Goal: Task Accomplishment & Management: Complete application form

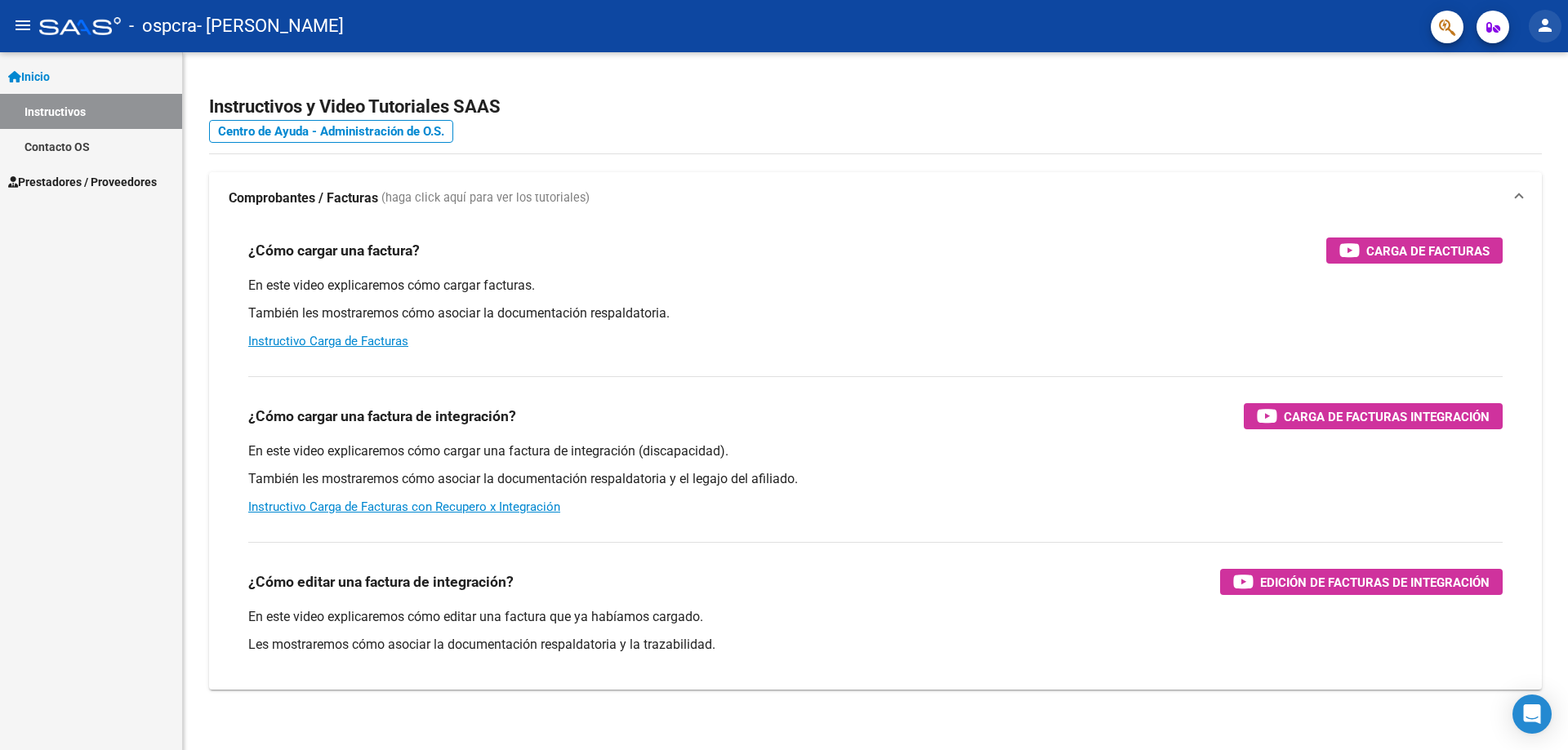
click at [1546, 35] on mat-icon "person" at bounding box center [1545, 25] width 20 height 20
click at [1524, 98] on button "exit_to_app Salir" at bounding box center [1511, 107] width 100 height 39
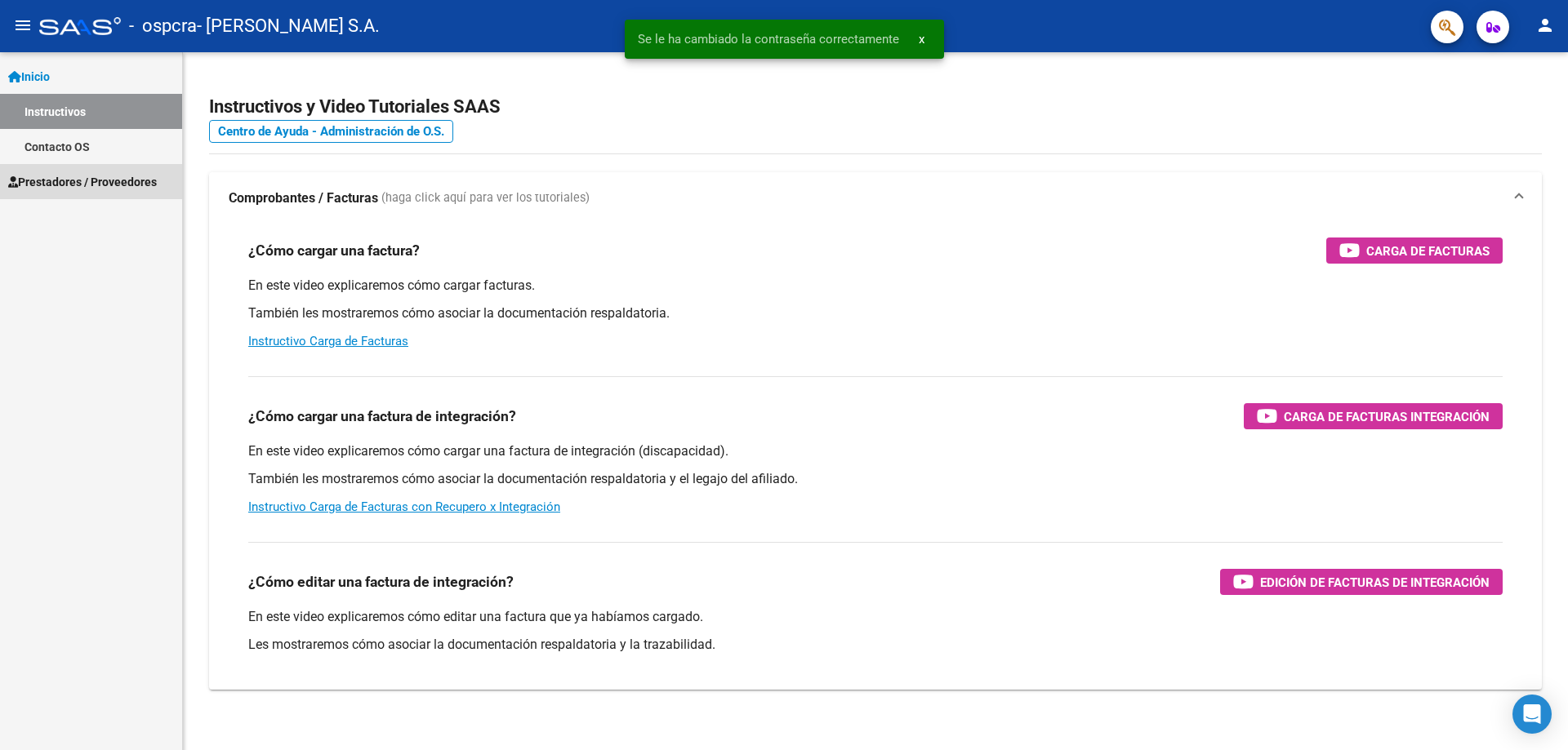
click at [80, 188] on span "Prestadores / Proveedores" at bounding box center [82, 181] width 148 height 18
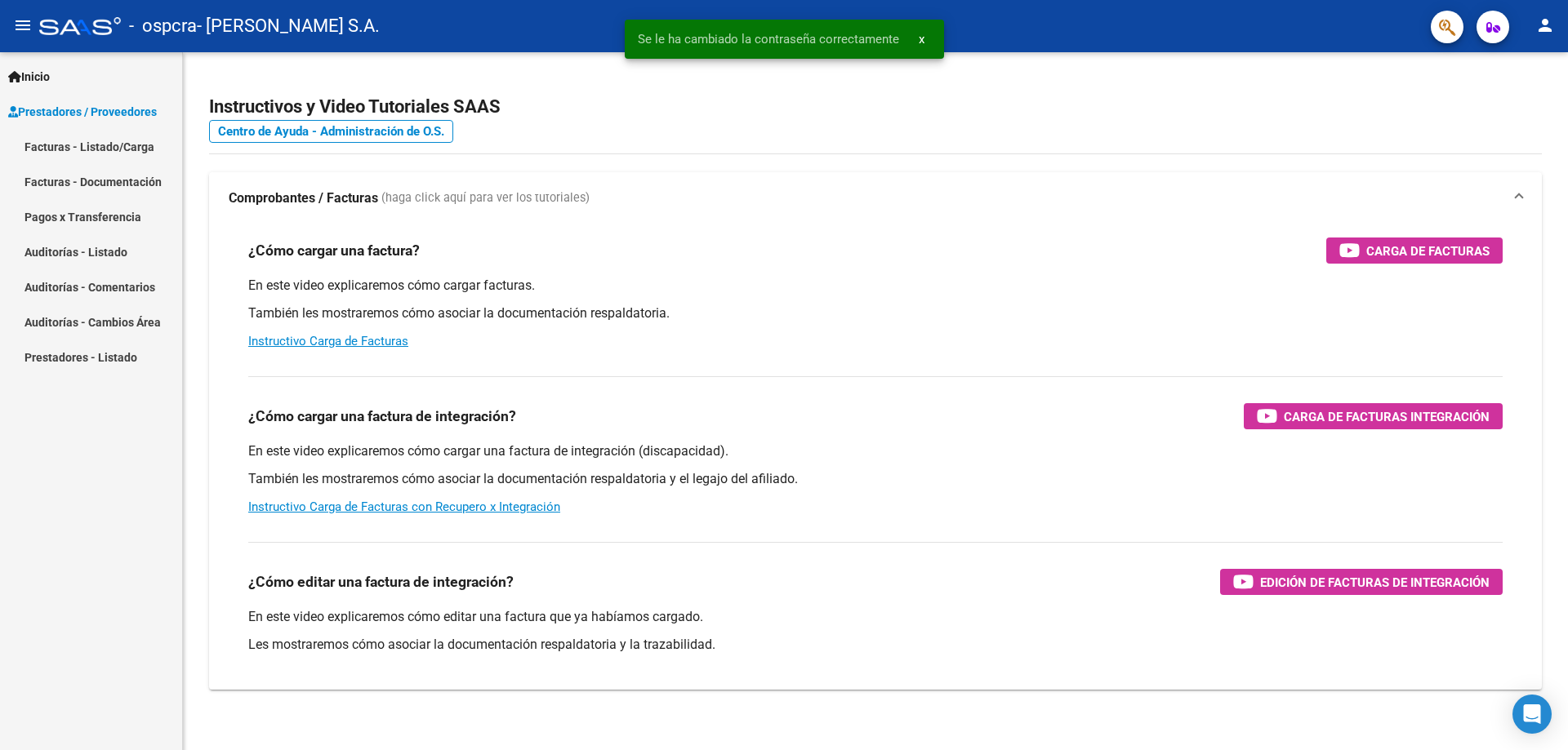
click at [96, 224] on link "Pagos x Transferencia" at bounding box center [91, 217] width 182 height 35
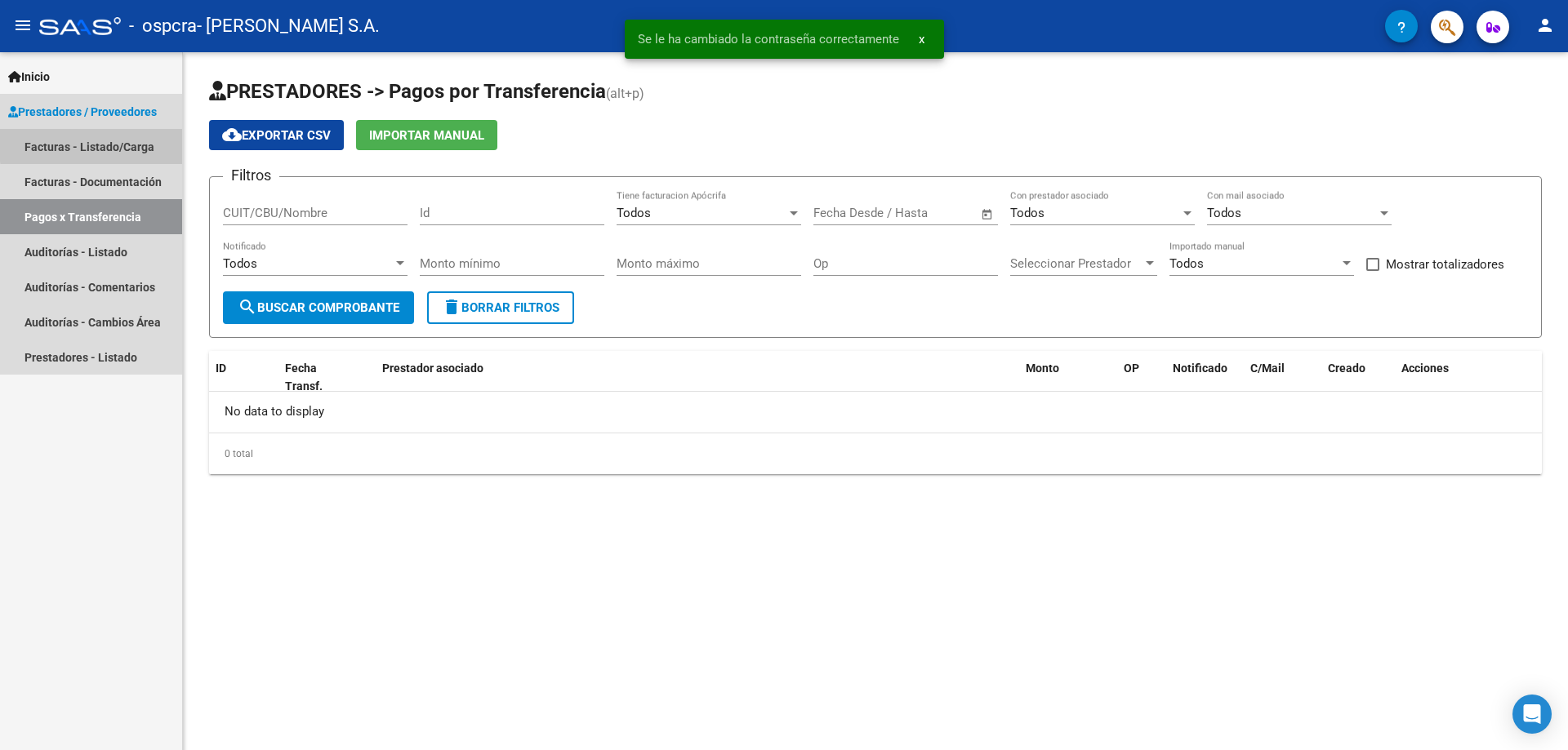
click at [120, 142] on link "Facturas - Listado/Carga" at bounding box center [91, 146] width 182 height 35
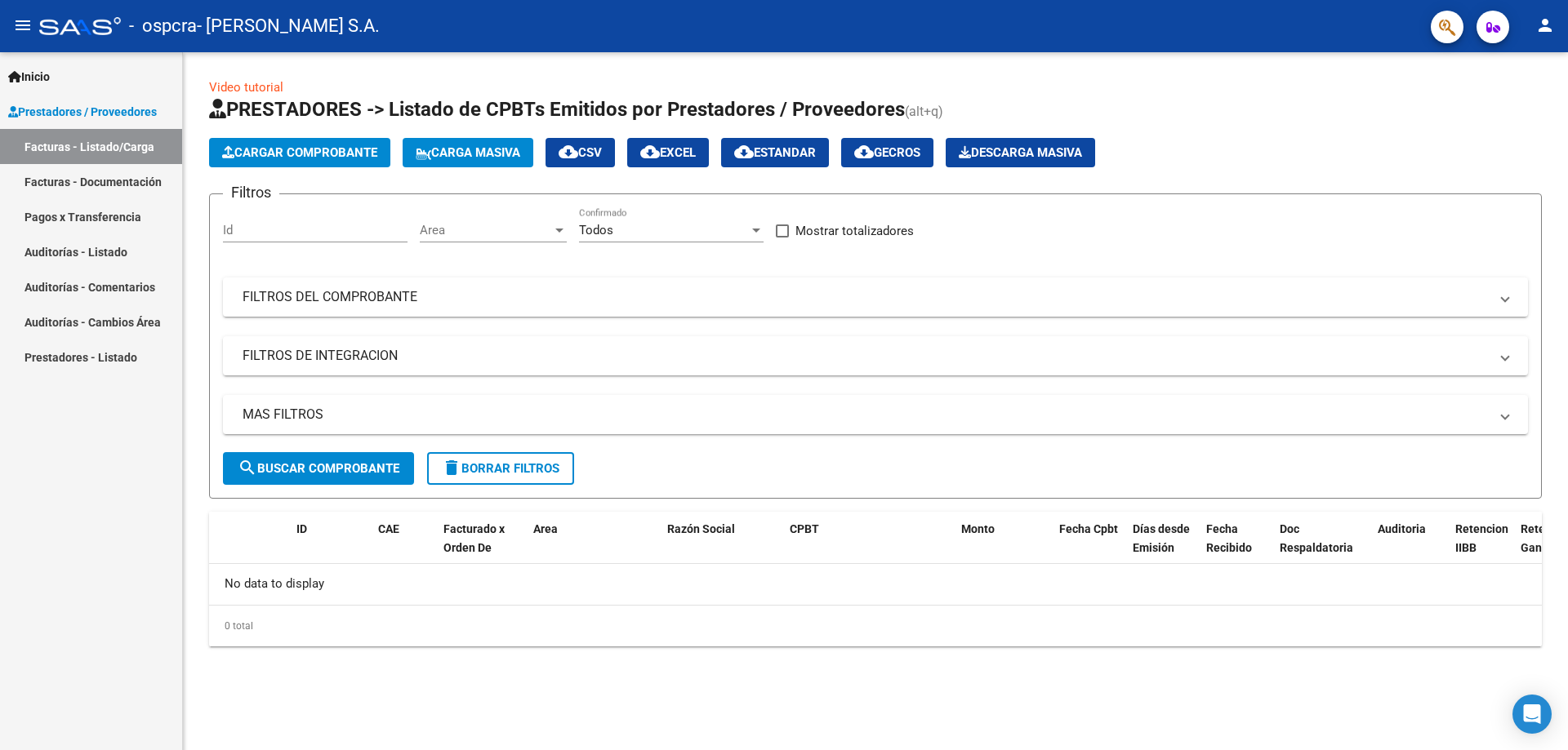
click at [333, 137] on app-list-header "PRESTADORES -> Listado de CPBTs Emitidos por Prestadores / Proveedores (alt+q) …" at bounding box center [875, 297] width 1333 height 403
click at [340, 143] on button "Cargar Comprobante" at bounding box center [300, 152] width 181 height 29
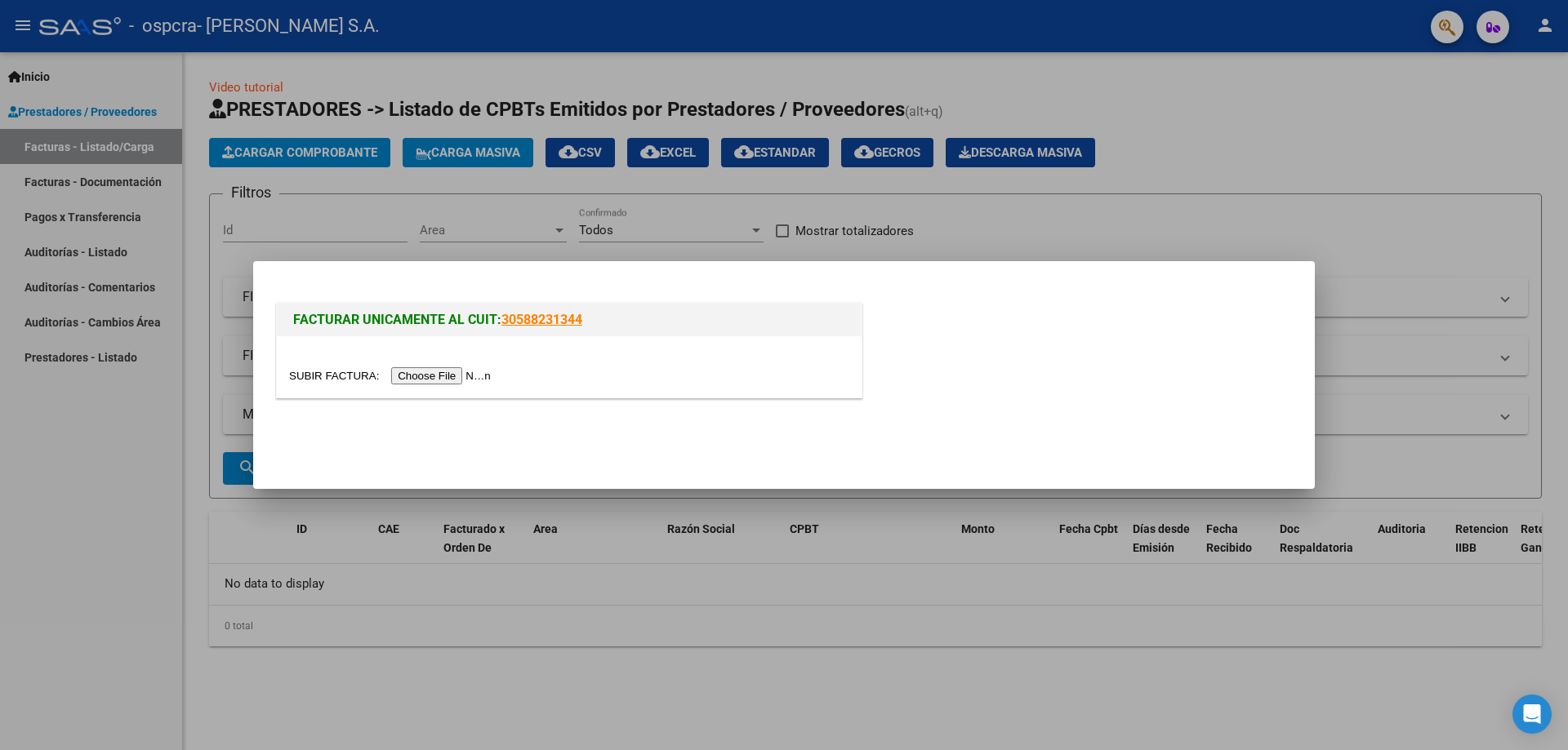
click at [457, 375] on input "file" at bounding box center [392, 376] width 207 height 18
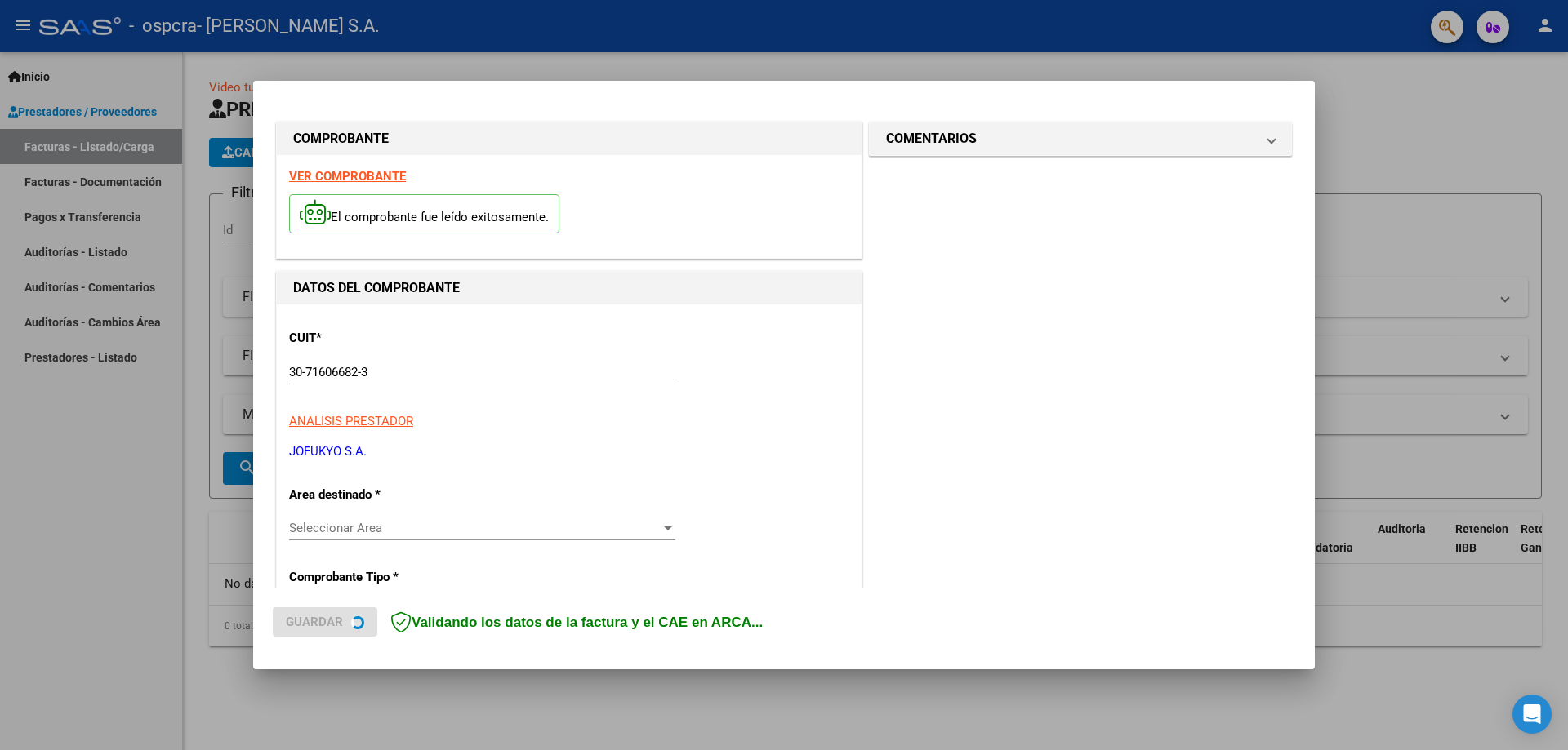
scroll to position [163, 0]
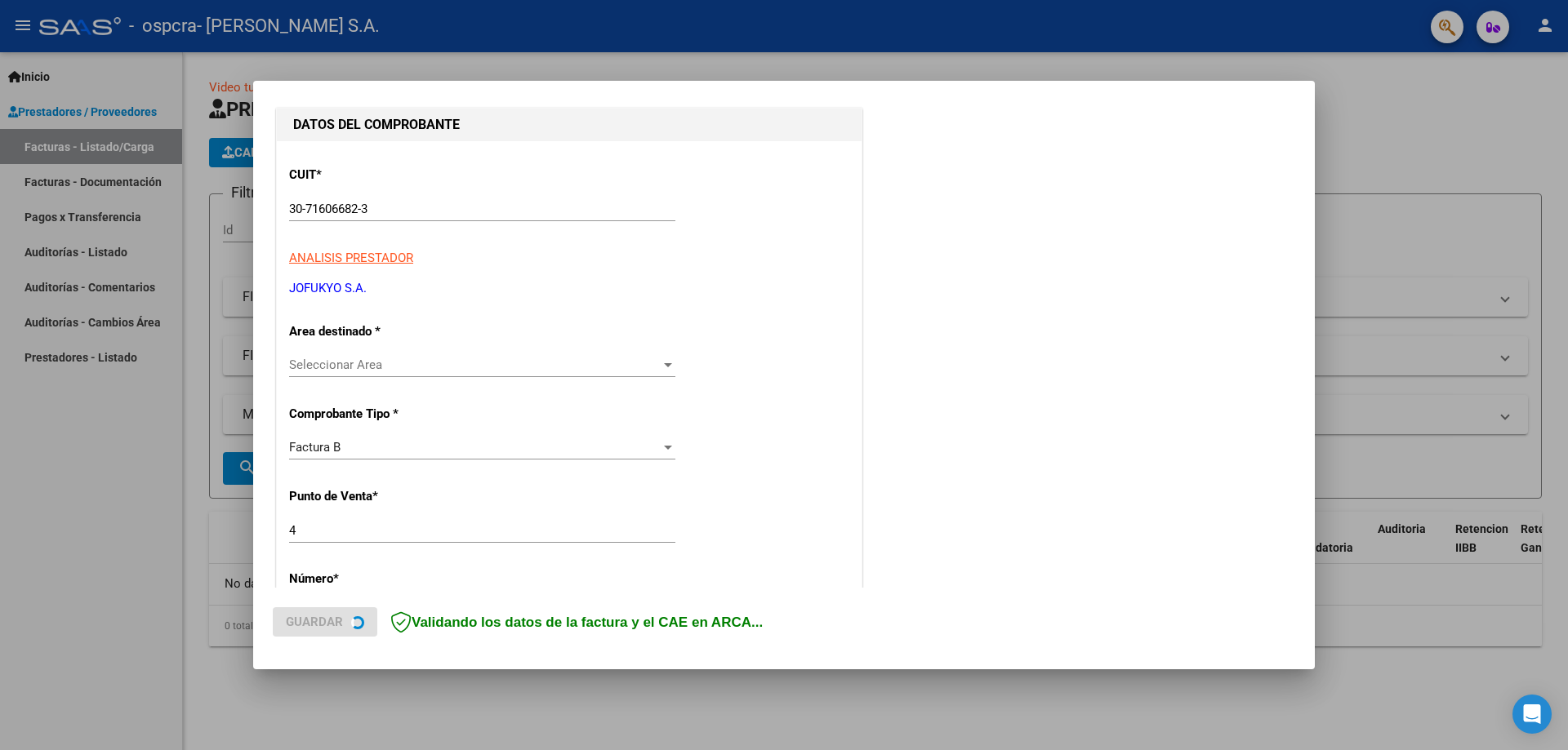
click at [438, 358] on span "Seleccionar Area" at bounding box center [474, 365] width 372 height 15
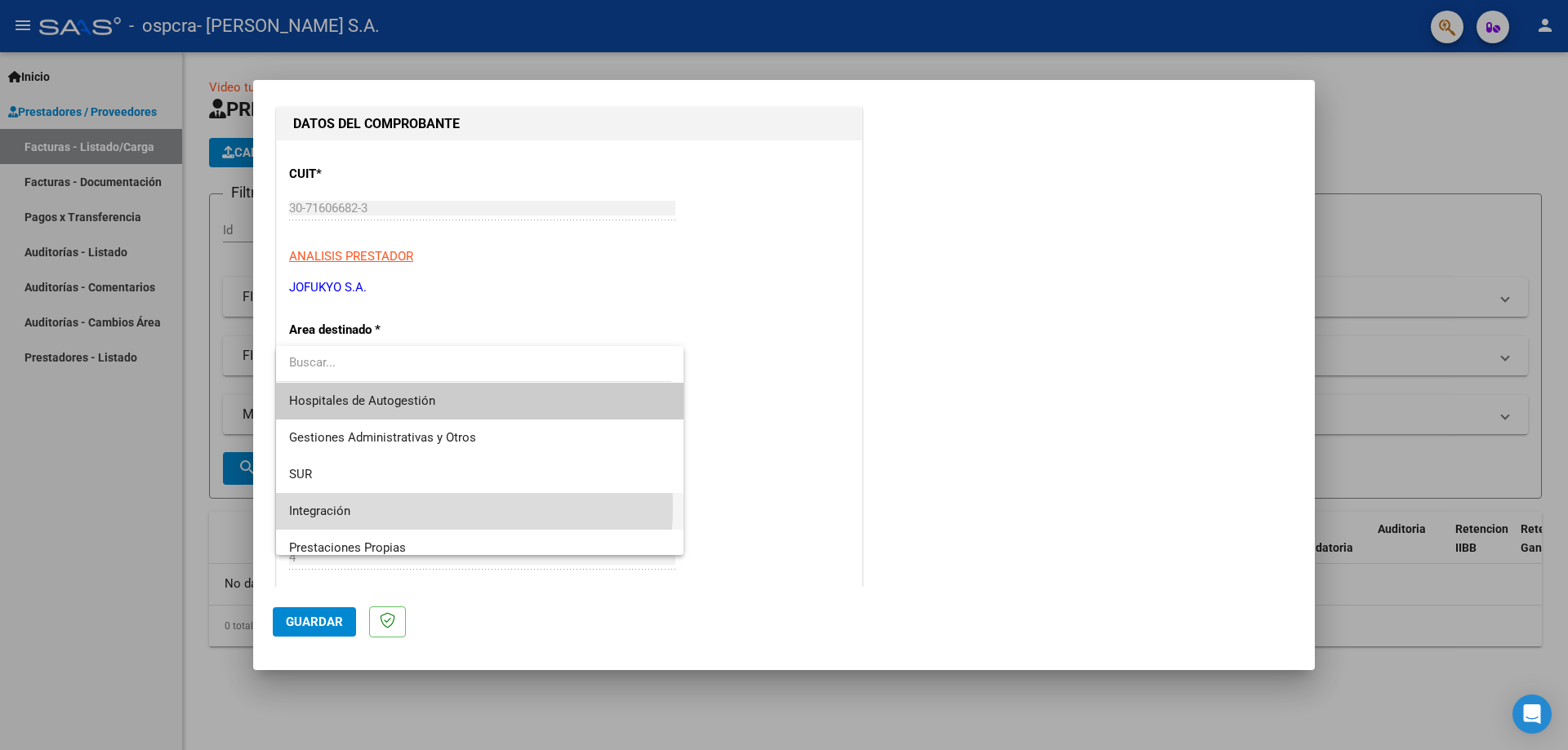
click at [390, 507] on span "Integración" at bounding box center [479, 511] width 382 height 37
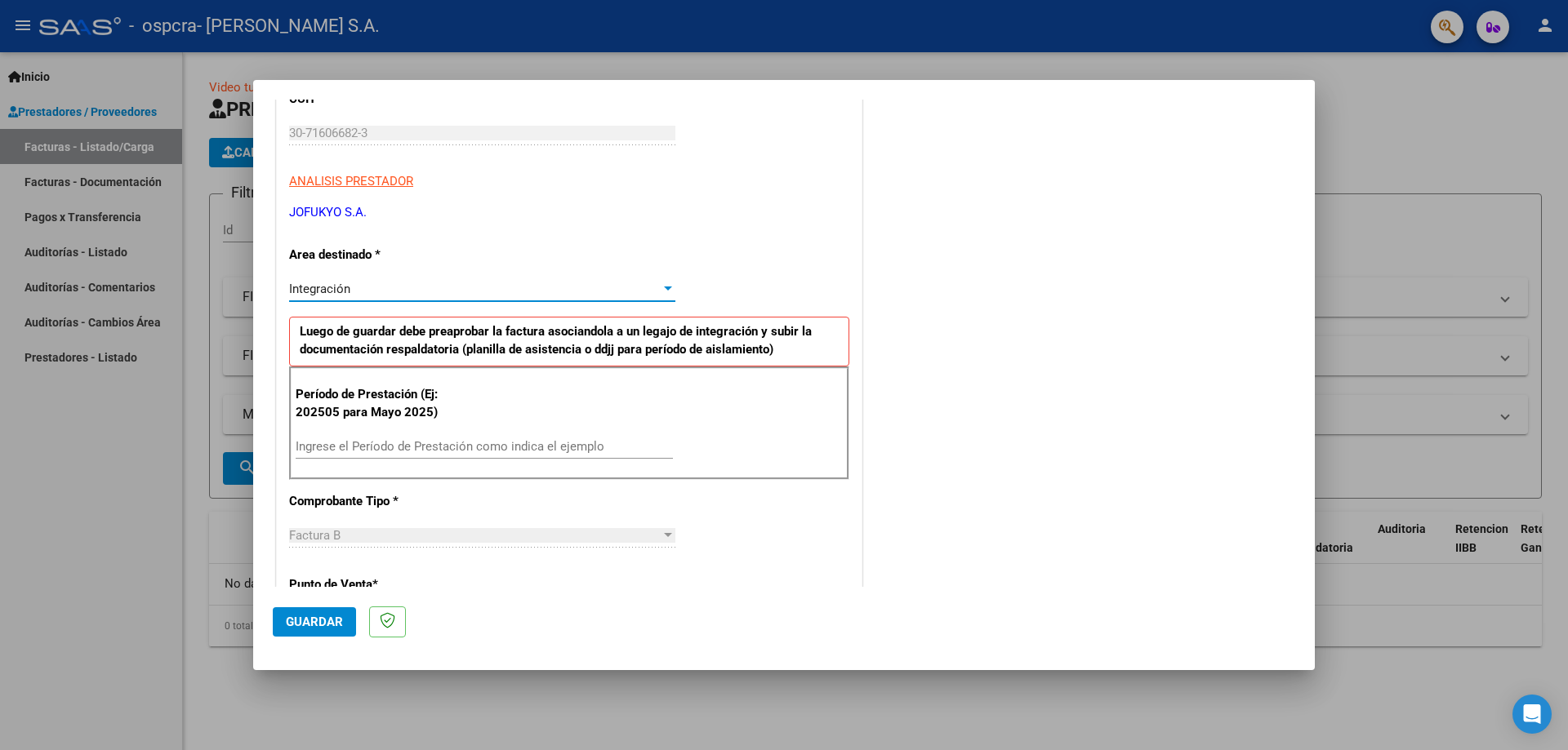
scroll to position [327, 0]
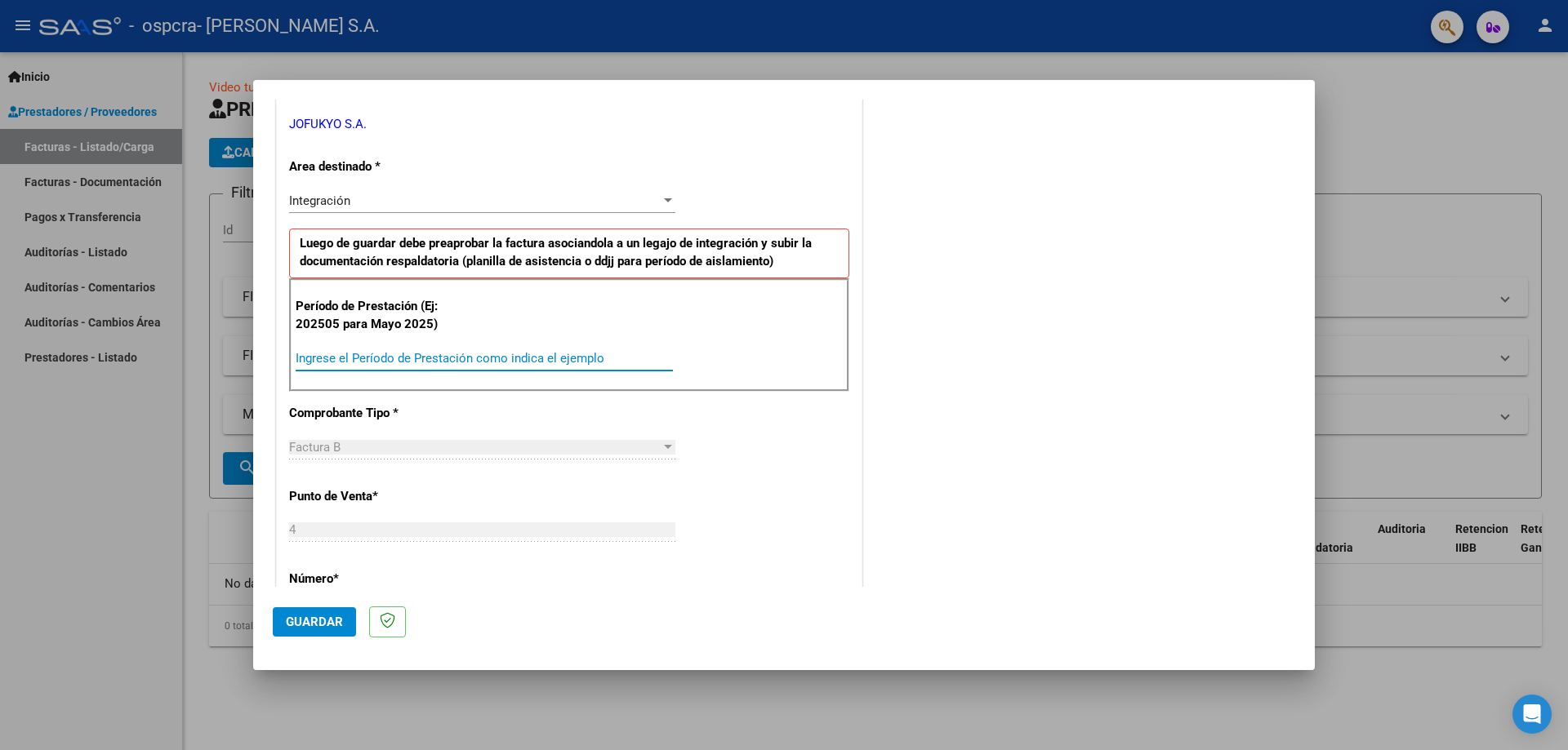
click at [417, 363] on input "Ingrese el Período de Prestación como indica el ejemplo" at bounding box center [484, 358] width 378 height 15
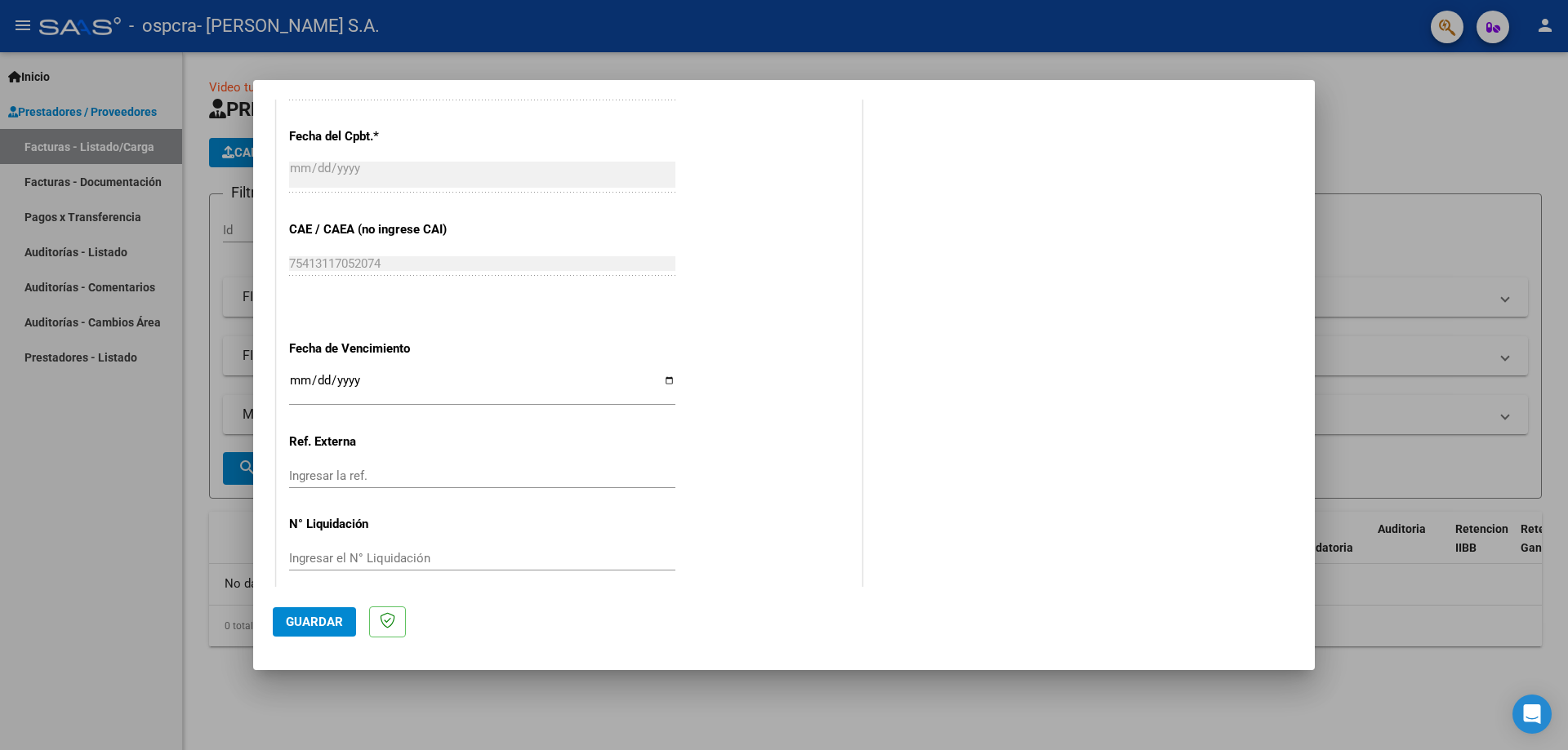
scroll to position [949, 0]
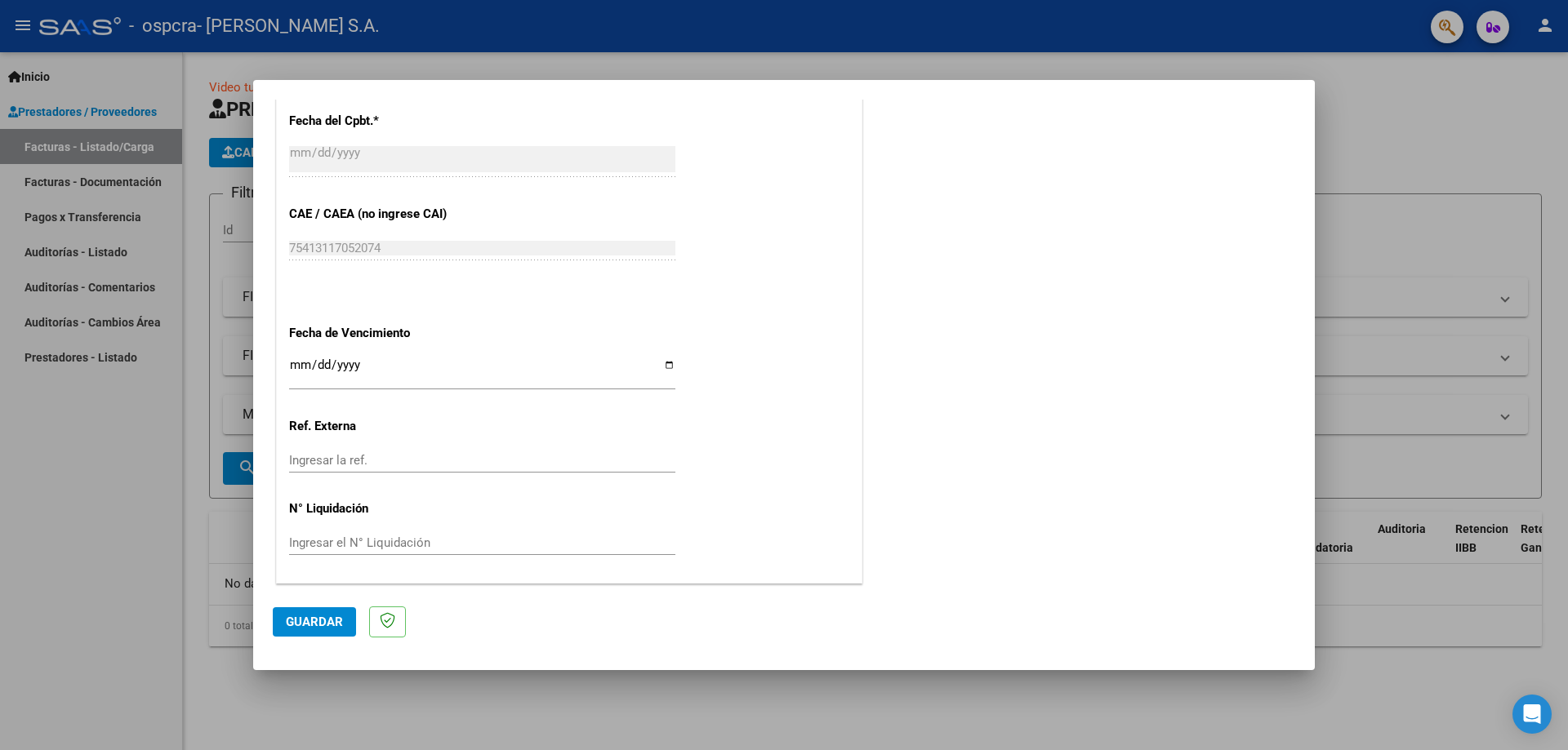
type input "202508"
click at [660, 358] on div "Ingresar la fecha" at bounding box center [482, 373] width 386 height 35
click at [658, 367] on input "Ingresar la fecha" at bounding box center [482, 371] width 386 height 26
type input "[DATE]"
click at [300, 645] on mat-dialog-actions "Guardar" at bounding box center [784, 619] width 1023 height 64
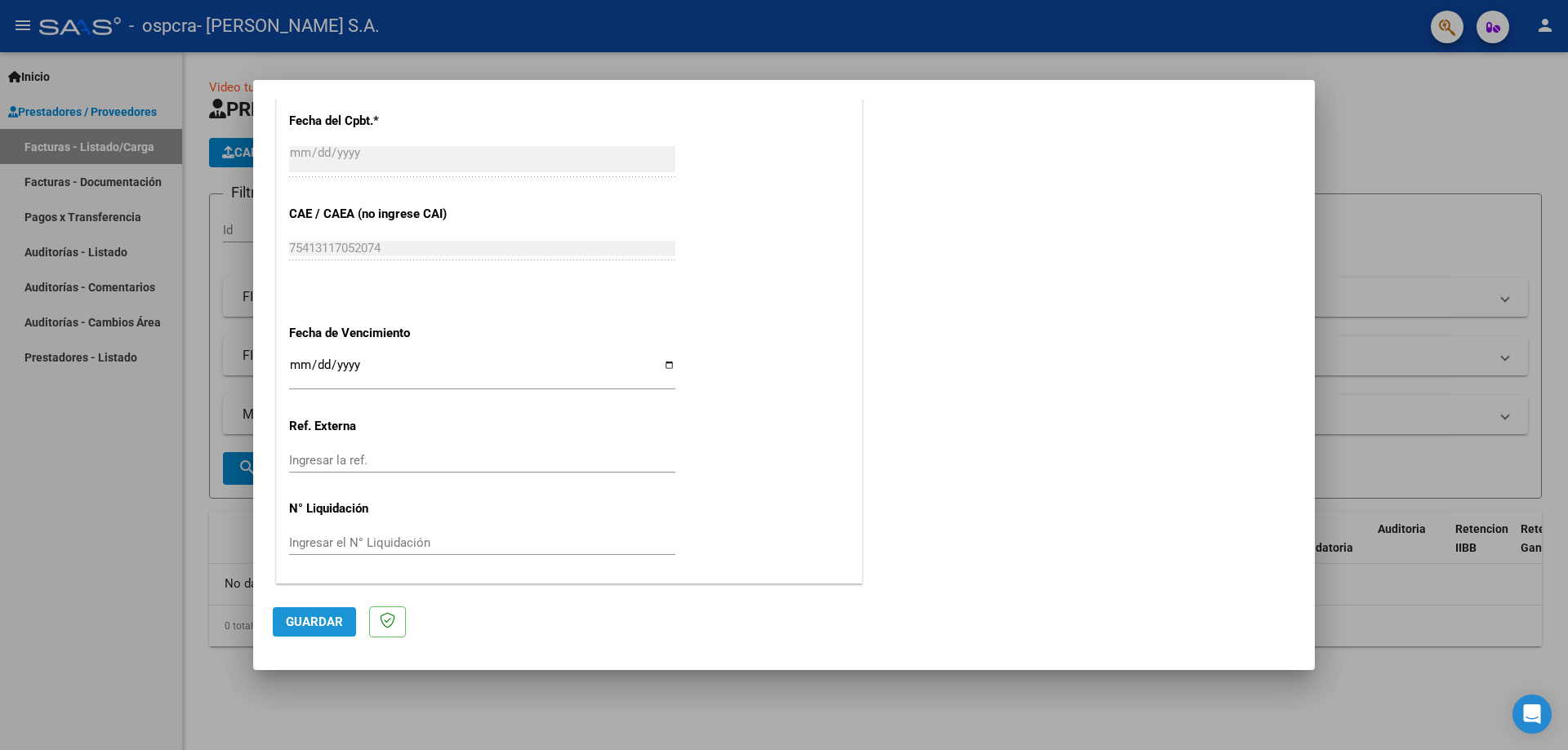
click at [309, 631] on button "Guardar" at bounding box center [313, 622] width 83 height 29
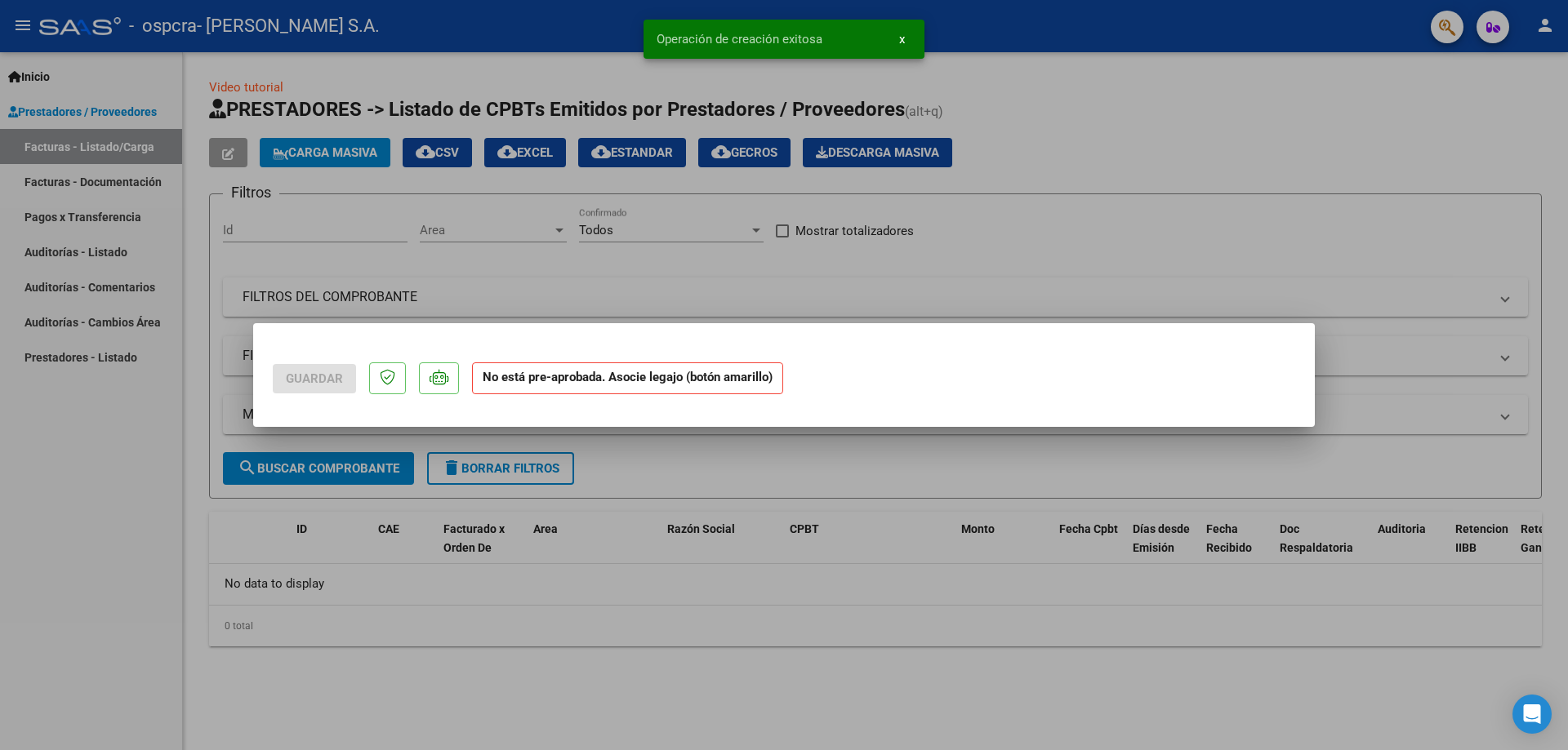
scroll to position [0, 0]
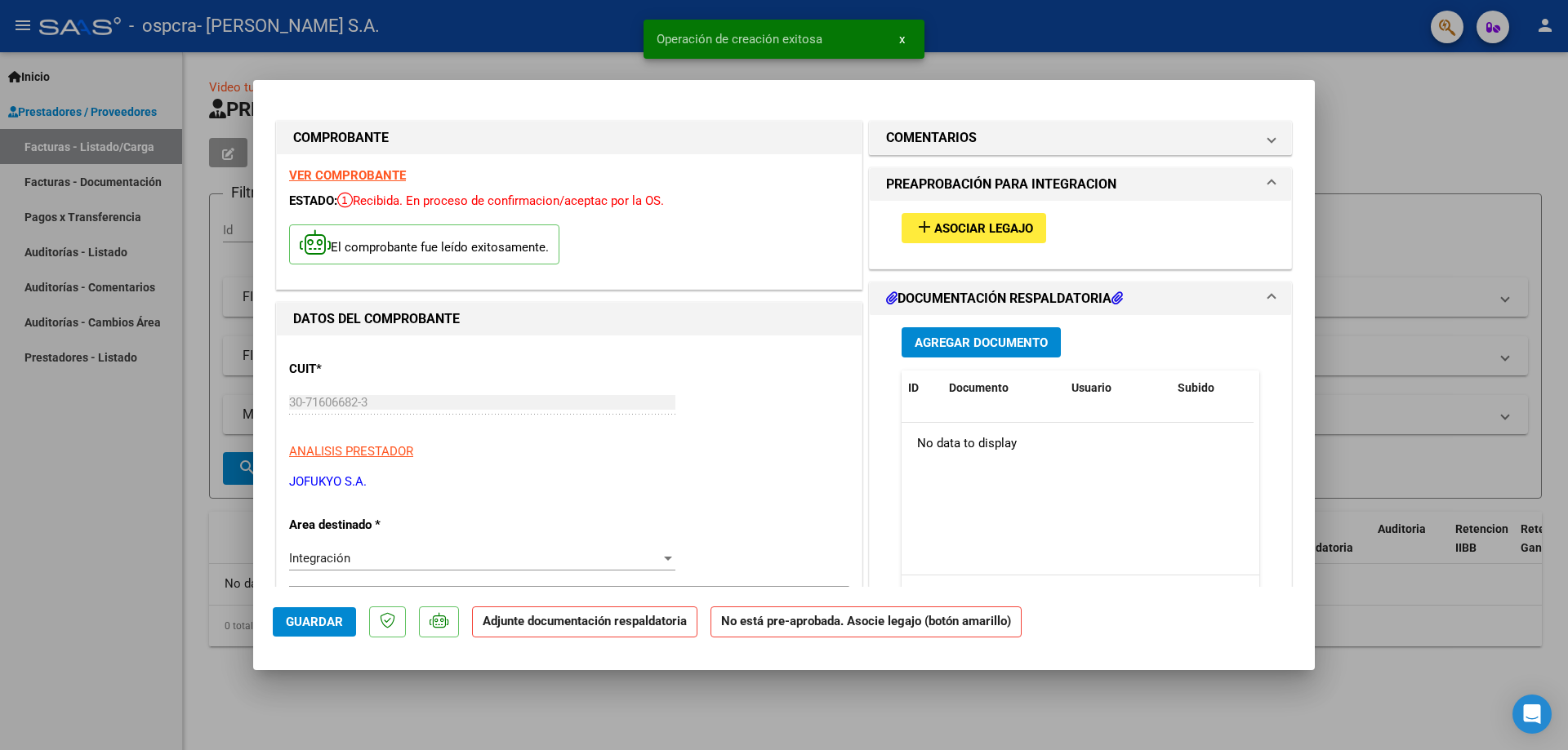
click at [959, 232] on span "Asociar Legajo" at bounding box center [983, 228] width 99 height 15
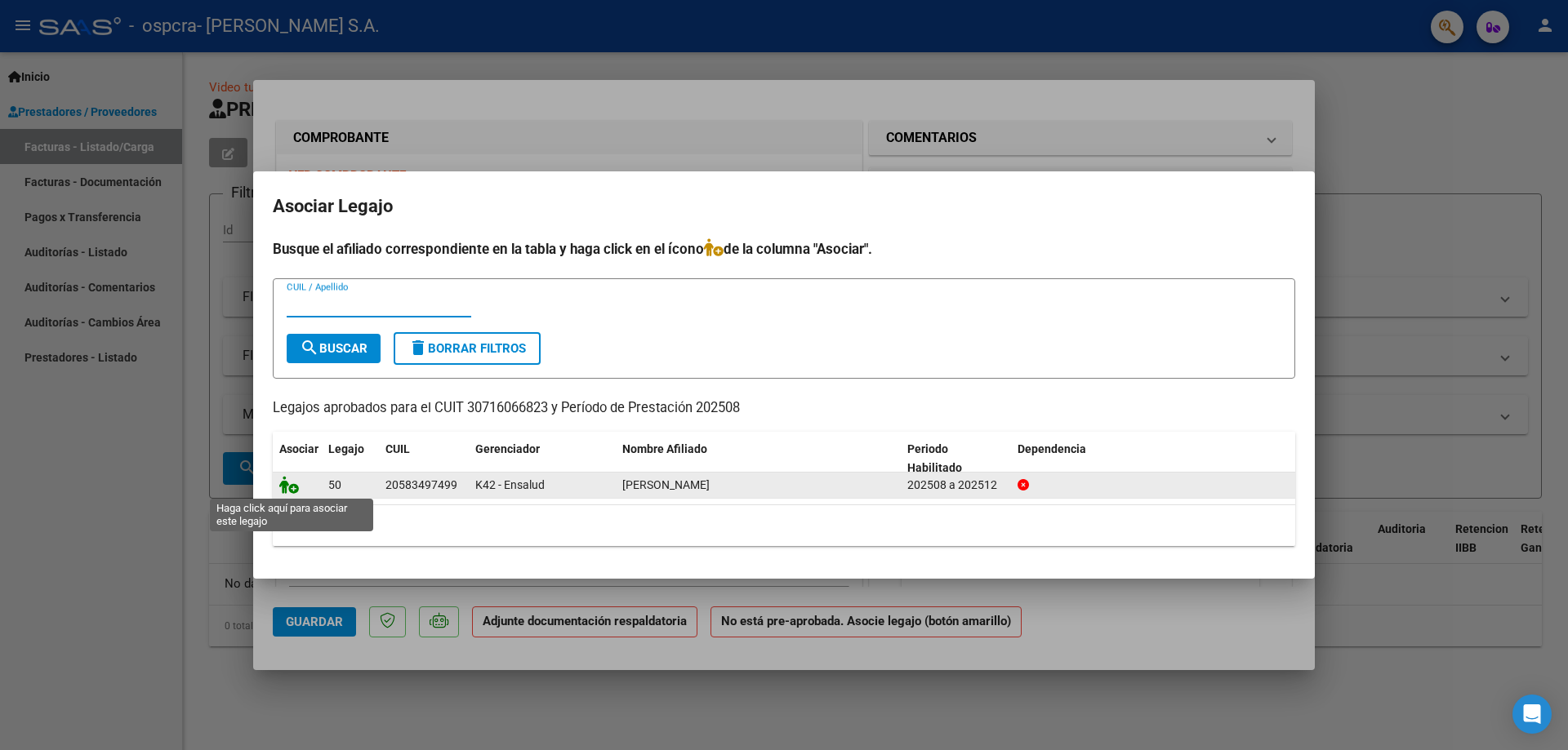
click at [290, 484] on icon at bounding box center [289, 485] width 20 height 18
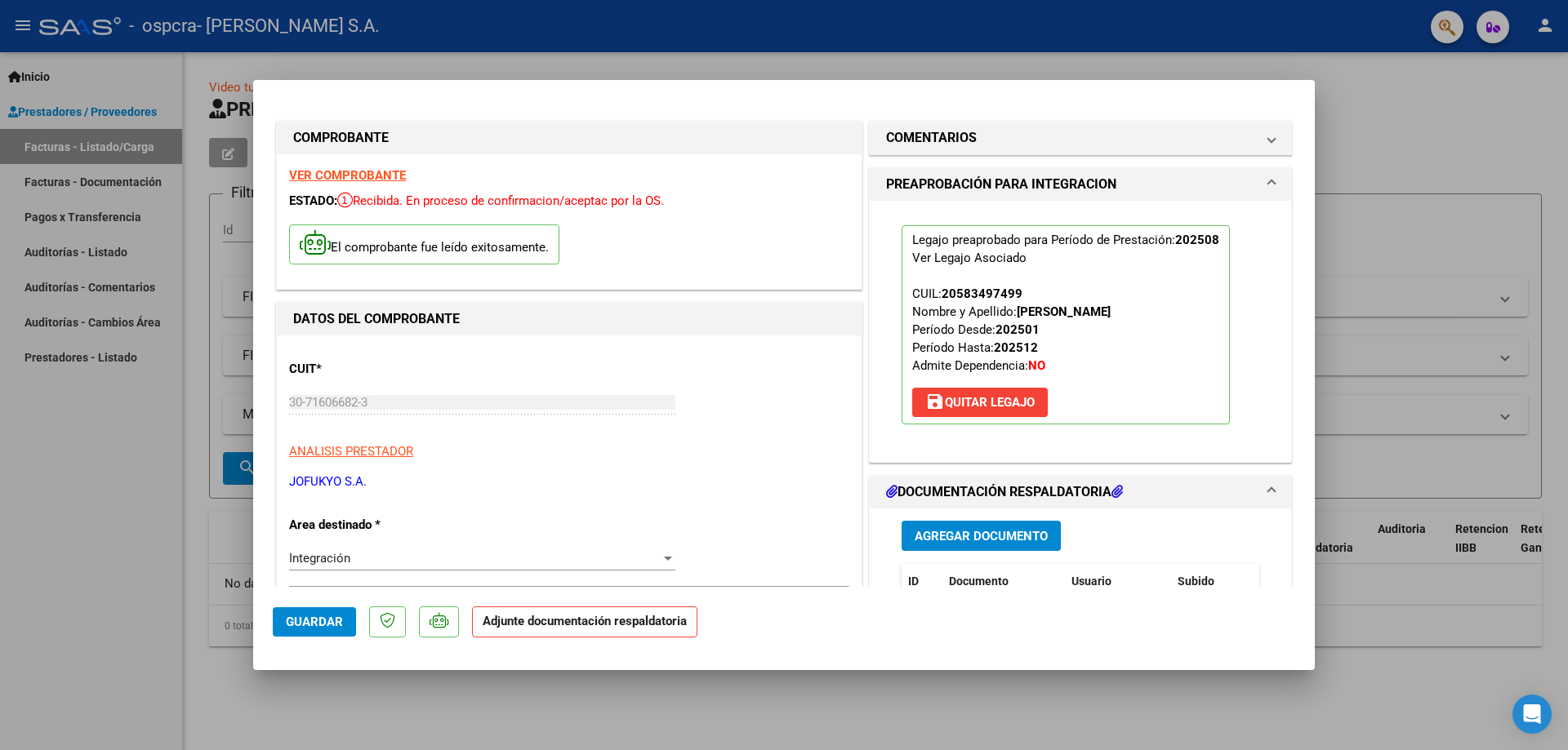
click at [332, 619] on span "Guardar" at bounding box center [314, 621] width 58 height 15
click at [128, 503] on div at bounding box center [784, 375] width 1568 height 750
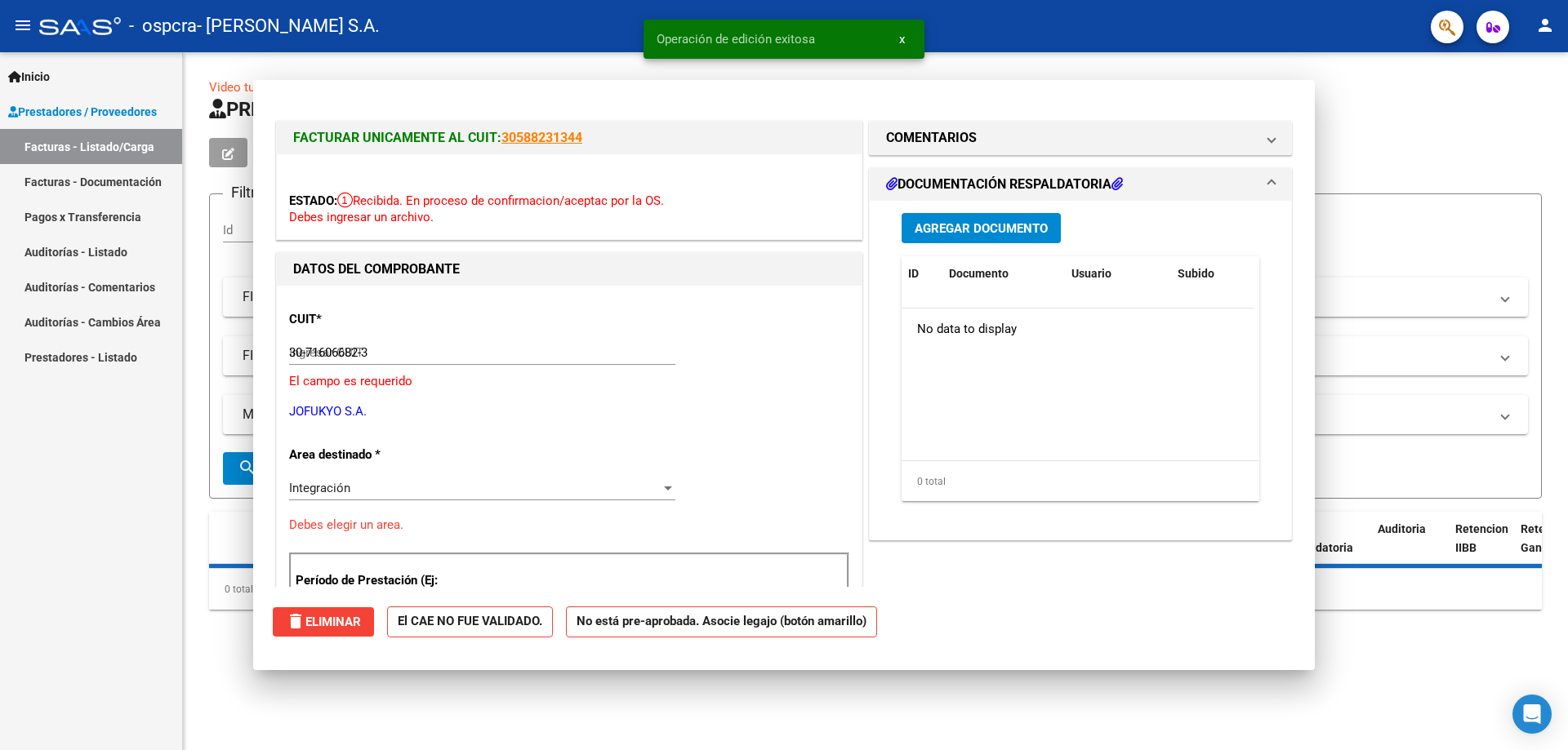
type input "$ 0,00"
